Goal: Task Accomplishment & Management: Manage account settings

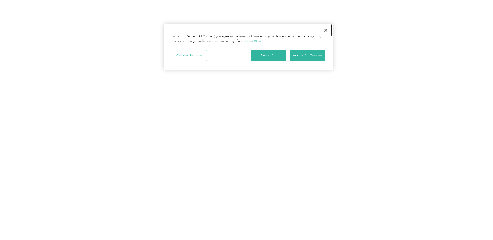
click at [327, 29] on button "Close" at bounding box center [325, 29] width 11 height 11
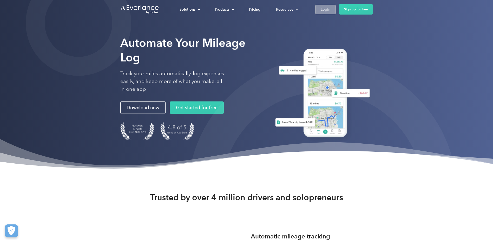
click at [321, 11] on div "Login" at bounding box center [326, 9] width 10 height 6
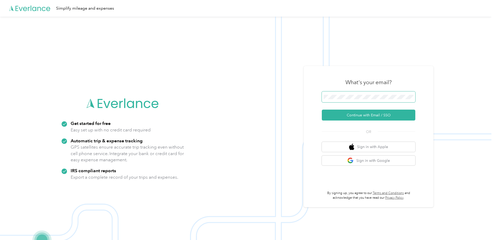
click at [354, 93] on span at bounding box center [369, 96] width 94 height 11
click at [360, 118] on button "Continue with Email / SSO" at bounding box center [369, 115] width 94 height 11
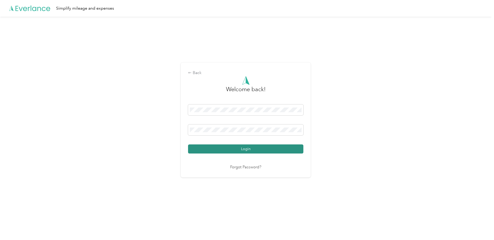
click at [247, 148] on button "Login" at bounding box center [245, 148] width 115 height 9
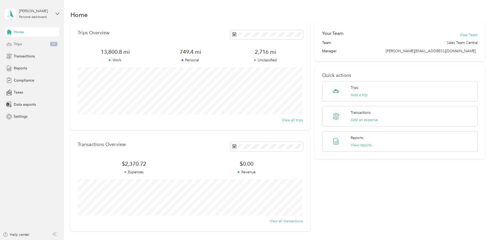
click at [19, 45] on span "Trips" at bounding box center [18, 43] width 8 height 5
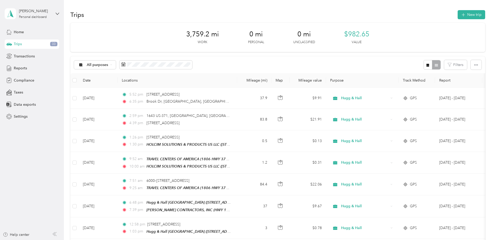
click at [229, 69] on div "All purposes Filters" at bounding box center [277, 64] width 415 height 17
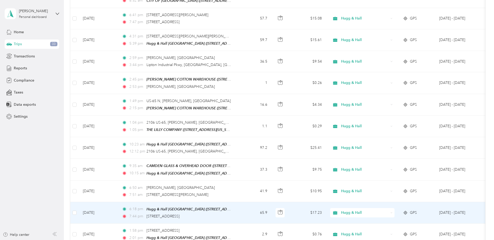
scroll to position [476, 0]
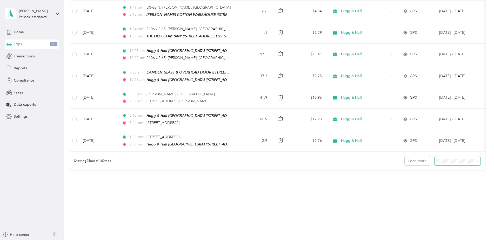
click at [479, 159] on span at bounding box center [458, 160] width 46 height 9
click at [477, 161] on icon at bounding box center [478, 161] width 2 height 1
click at [453, 187] on span "100 per load" at bounding box center [447, 187] width 21 height 4
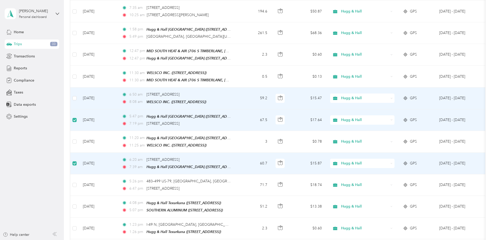
scroll to position [1870, 0]
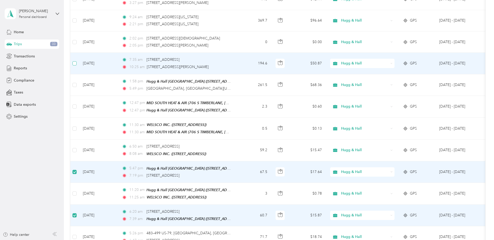
click at [73, 61] on label at bounding box center [74, 64] width 4 height 6
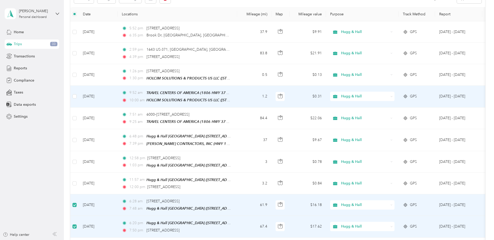
scroll to position [51, 0]
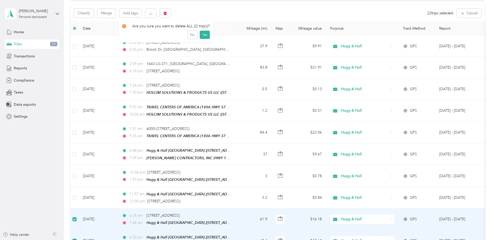
drag, startPoint x: 165, startPoint y: 13, endPoint x: 187, endPoint y: 8, distance: 21.9
click at [187, 8] on div "Classify Merge Add tags 22 trips selected Cancel" at bounding box center [277, 13] width 415 height 16
drag, startPoint x: 167, startPoint y: 13, endPoint x: 156, endPoint y: 25, distance: 16.0
click at [156, 25] on div "Are you sure you want to delete ALL 22 trip(s)?" at bounding box center [166, 25] width 88 height 5
click at [169, 16] on button "button" at bounding box center [165, 13] width 11 height 9
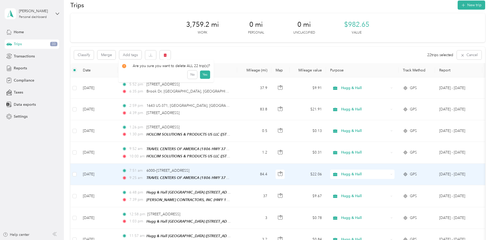
scroll to position [0, 0]
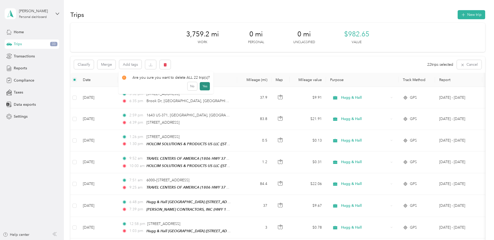
click at [203, 85] on button "Yes" at bounding box center [205, 86] width 10 height 8
click at [475, 65] on icon "button" at bounding box center [476, 64] width 4 height 1
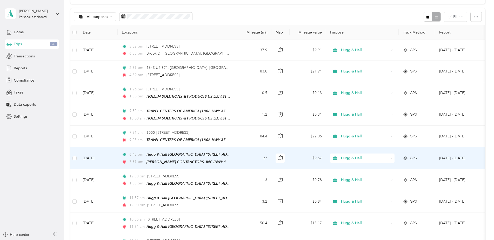
scroll to position [52, 0]
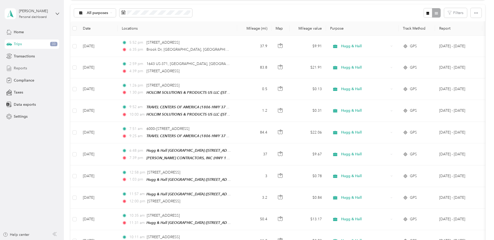
click at [18, 68] on span "Reports" at bounding box center [20, 67] width 13 height 5
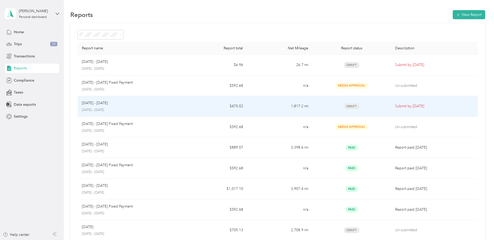
click at [315, 102] on td "Draft" at bounding box center [352, 106] width 78 height 21
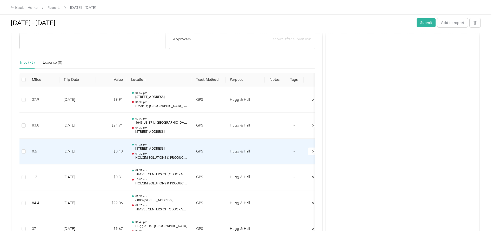
scroll to position [130, 0]
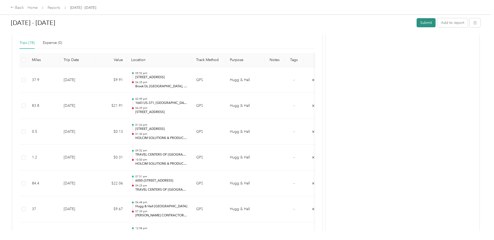
click at [424, 21] on button "Submit" at bounding box center [426, 22] width 19 height 9
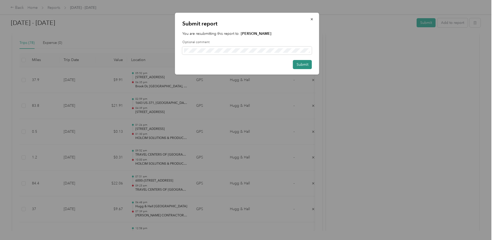
click at [296, 63] on button "Submit" at bounding box center [302, 64] width 19 height 9
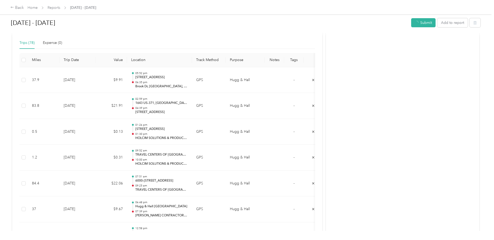
scroll to position [117, 0]
